Goal: Check status: Check status

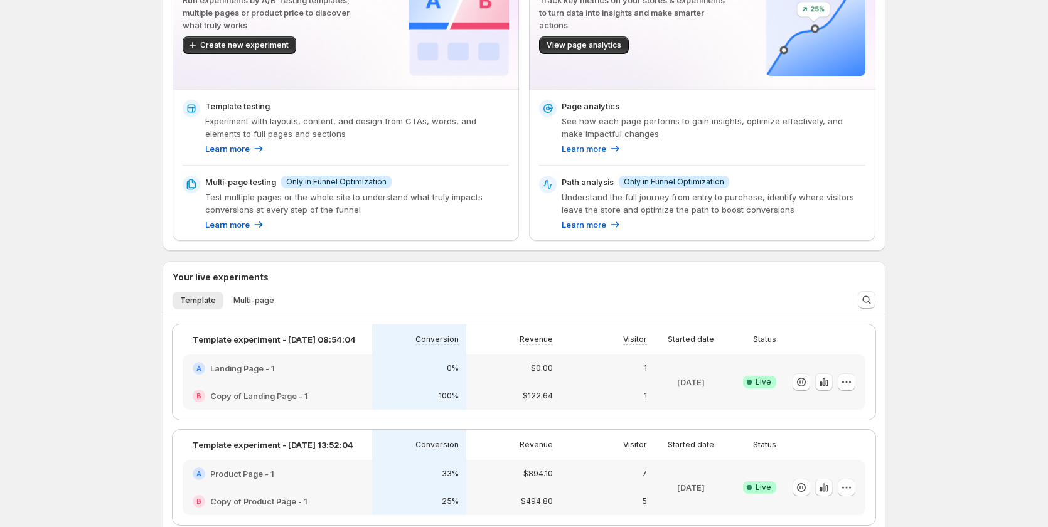
scroll to position [251, 0]
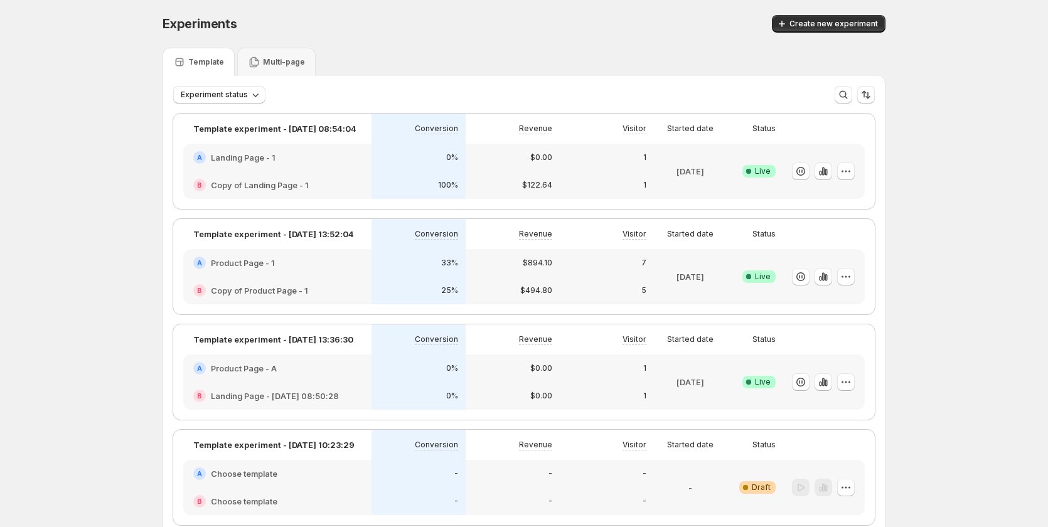
click at [333, 377] on div "A Product Page - A" at bounding box center [277, 369] width 188 height 28
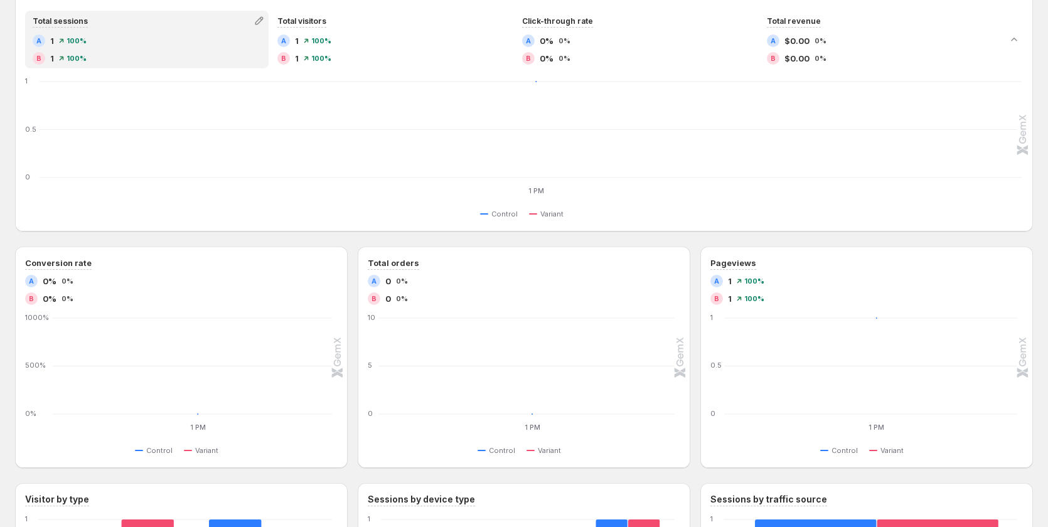
scroll to position [357, 0]
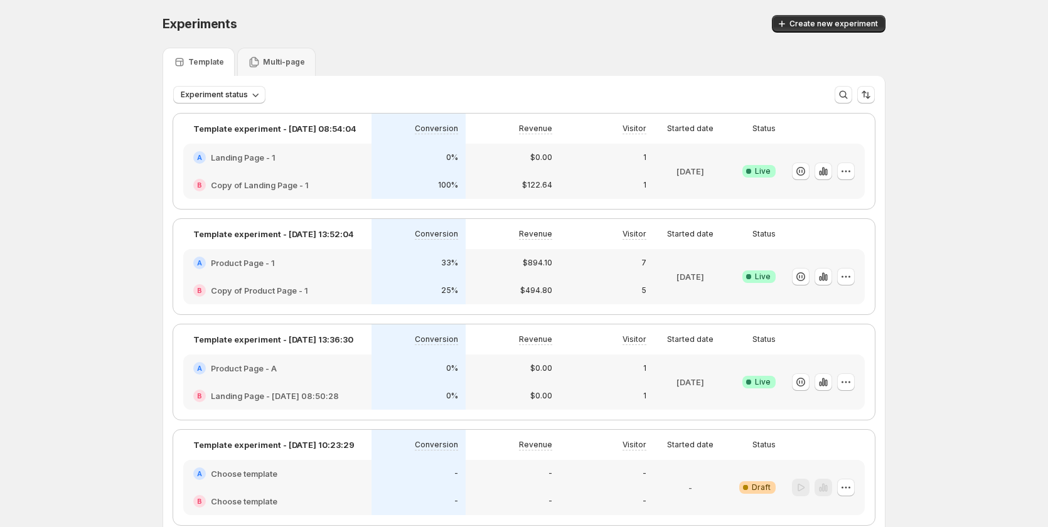
click at [392, 263] on div "33%" at bounding box center [418, 263] width 79 height 13
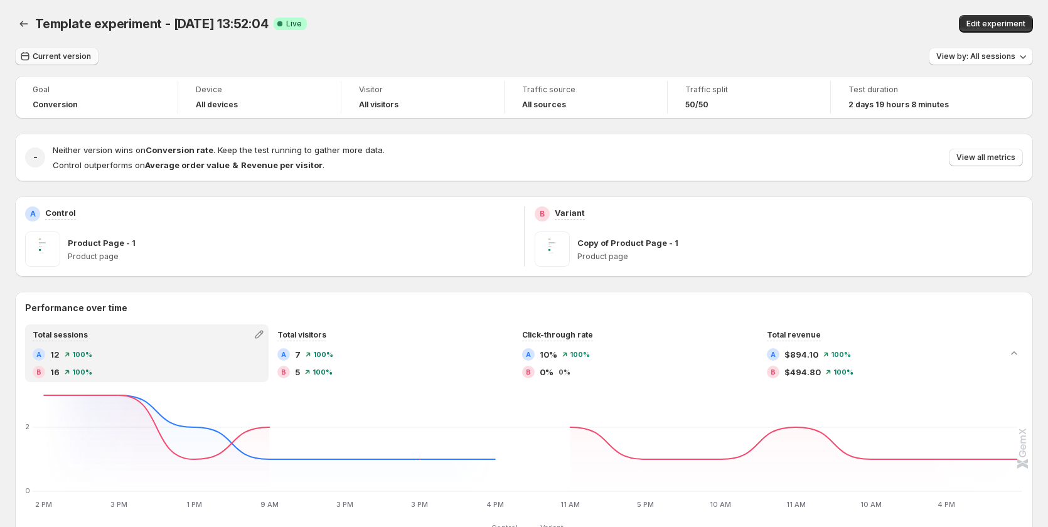
click at [73, 53] on span "Current version" at bounding box center [62, 56] width 58 height 10
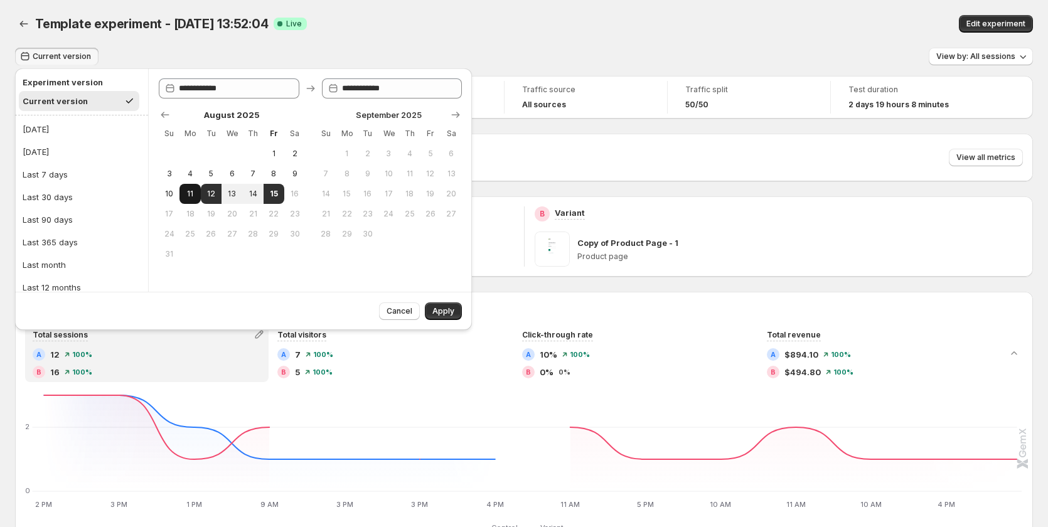
click at [185, 192] on span "11" at bounding box center [190, 194] width 11 height 10
type input "**********"
click at [269, 193] on span "15" at bounding box center [274, 194] width 11 height 10
type input "**********"
click at [448, 307] on span "Apply" at bounding box center [444, 311] width 22 height 10
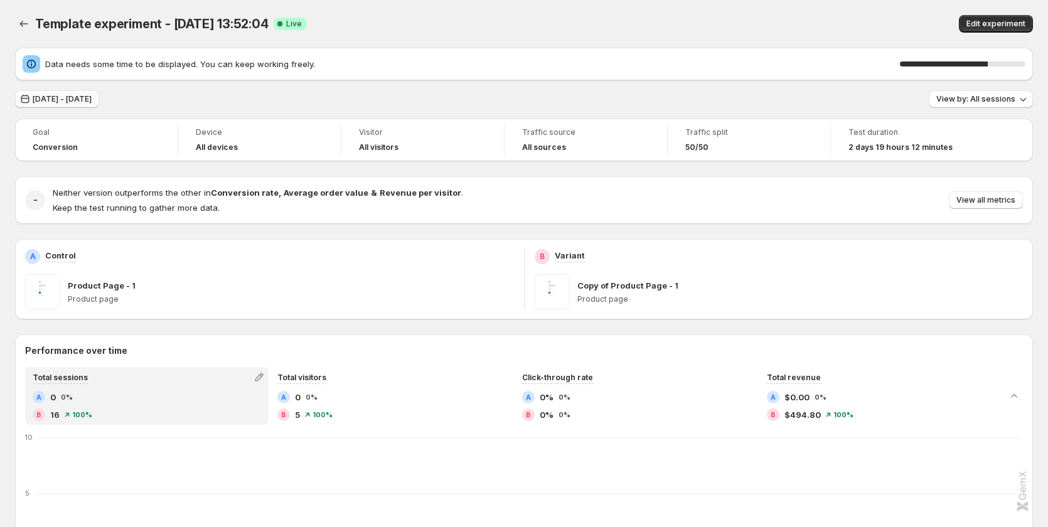
drag, startPoint x: 45, startPoint y: 107, endPoint x: 48, endPoint y: 100, distance: 6.8
click at [45, 106] on button "[DATE] - [DATE]" at bounding box center [57, 99] width 84 height 18
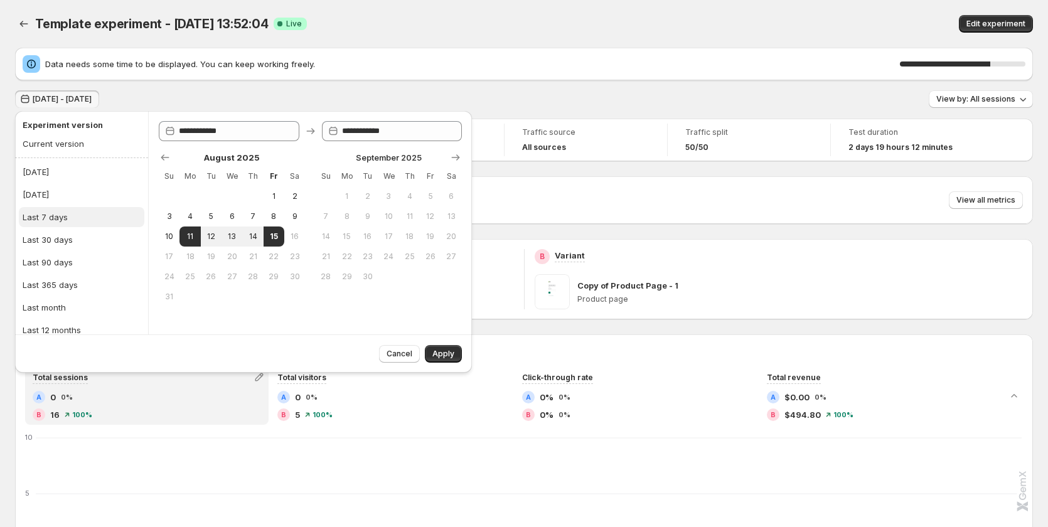
click at [60, 218] on div "Last 7 days" at bounding box center [45, 217] width 45 height 13
type input "**********"
click at [437, 352] on span "Apply" at bounding box center [444, 354] width 22 height 10
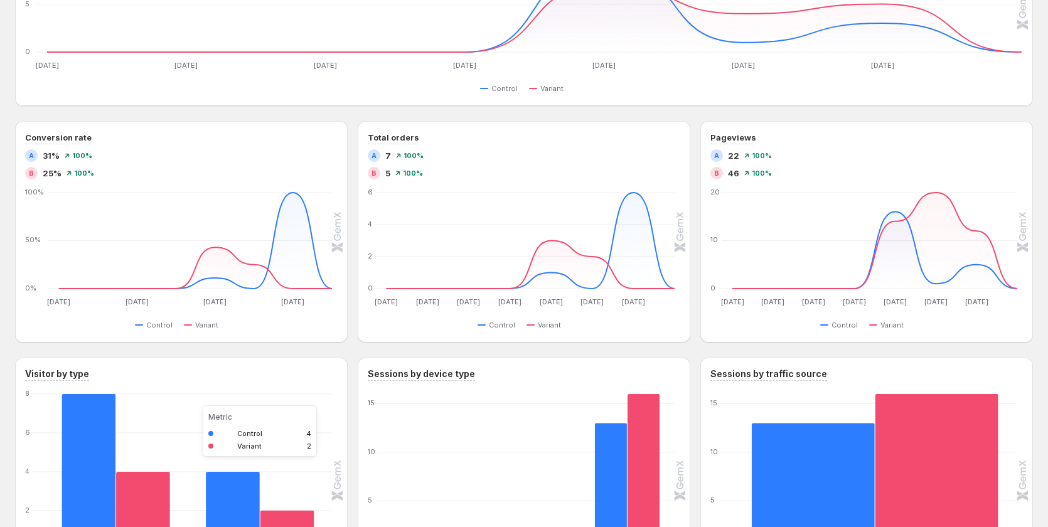
scroll to position [584, 0]
